Goal: Navigation & Orientation: Find specific page/section

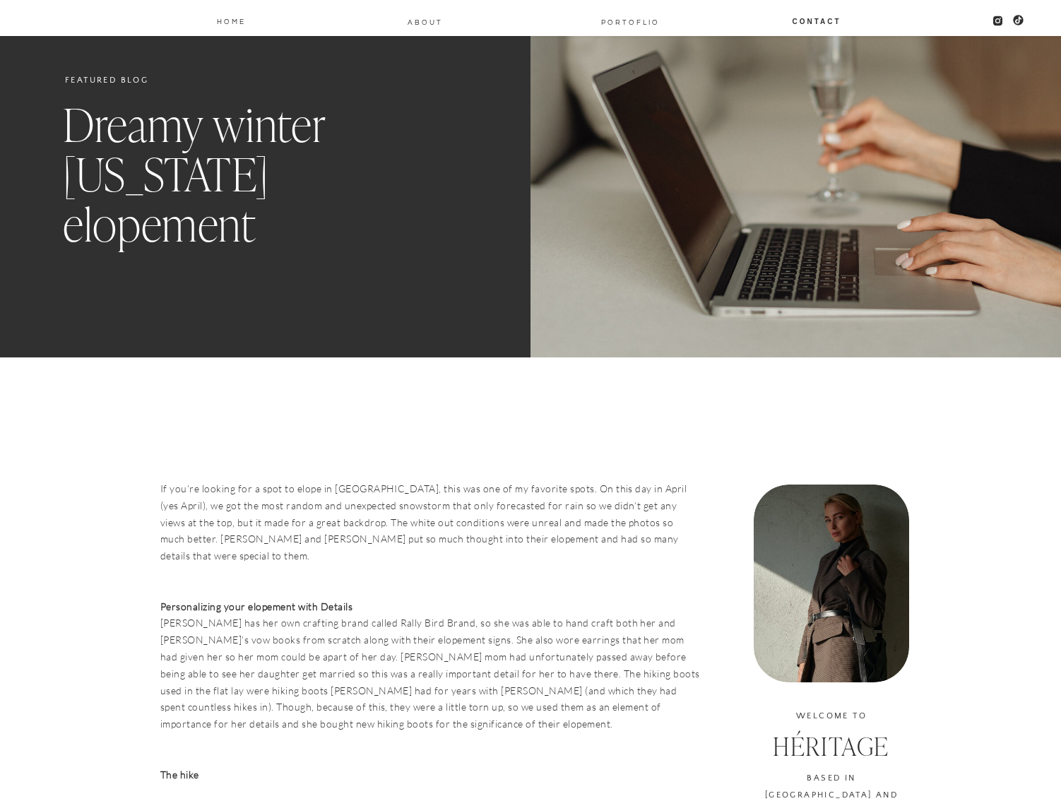
click at [414, 14] on div at bounding box center [536, 18] width 1061 height 36
click at [424, 22] on nav "About" at bounding box center [425, 21] width 37 height 11
